Goal: Task Accomplishment & Management: Manage account settings

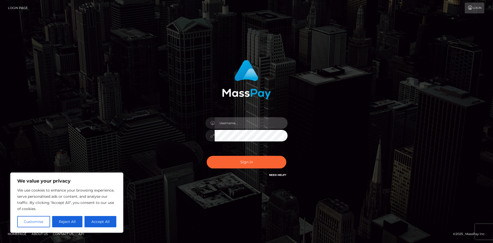
click at [245, 123] on input "text" at bounding box center [251, 123] width 73 height 12
type input "[EMAIL_ADDRESS][DOMAIN_NAME]"
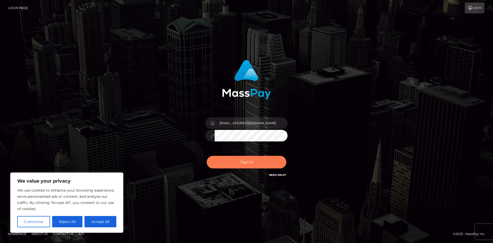
click at [244, 163] on button "Sign in" at bounding box center [247, 162] width 80 height 13
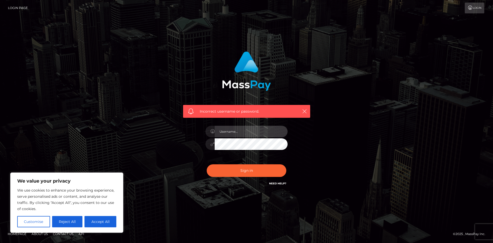
click at [238, 132] on input "text" at bounding box center [251, 132] width 73 height 12
